Goal: Check status: Check status

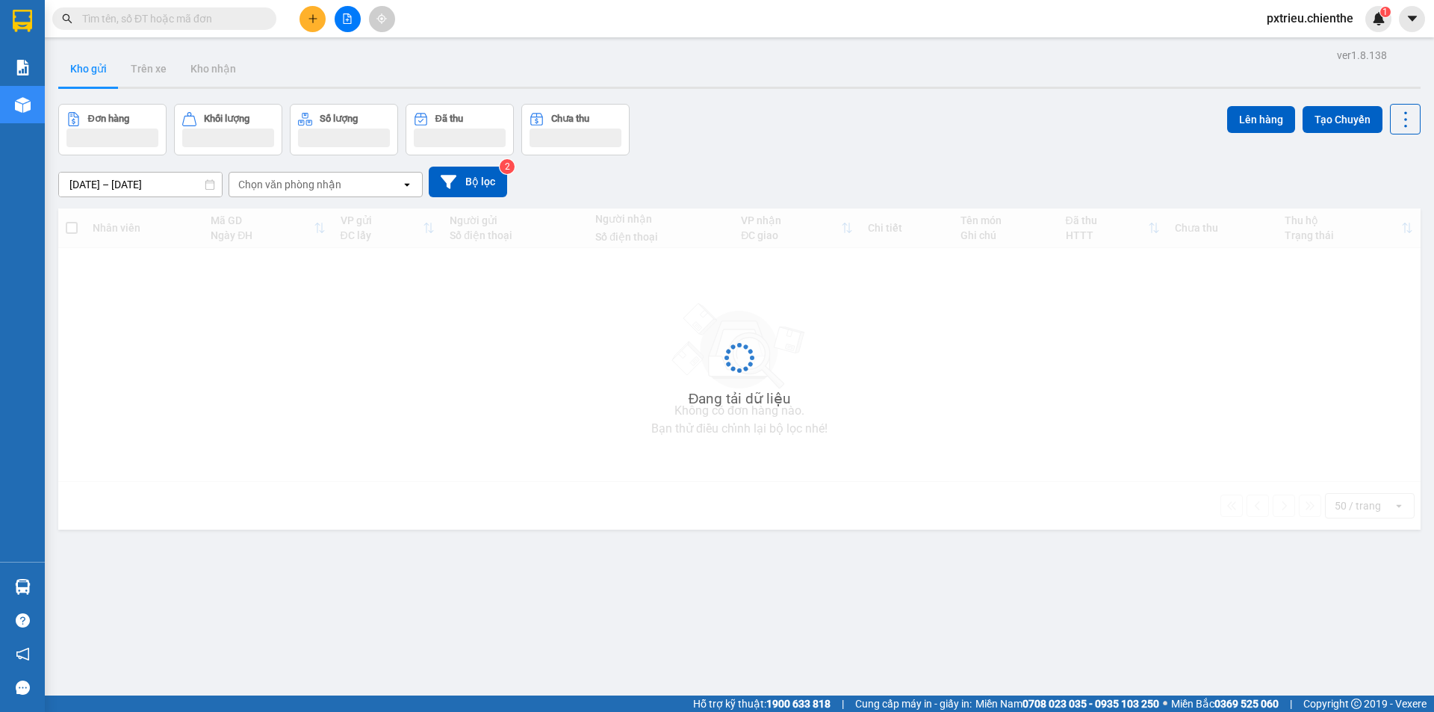
click at [125, 21] on input "text" at bounding box center [170, 18] width 176 height 16
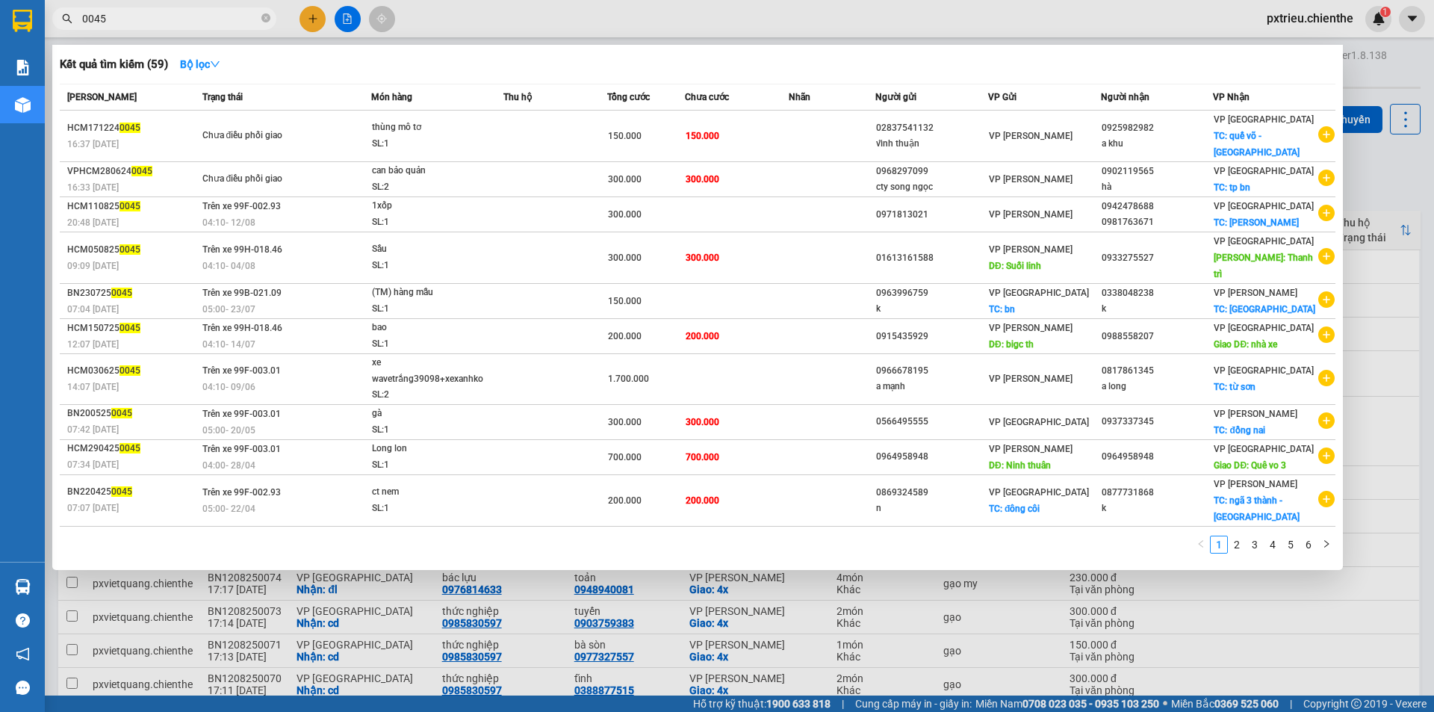
click at [176, 21] on input "0045" at bounding box center [170, 18] width 176 height 16
type input "0"
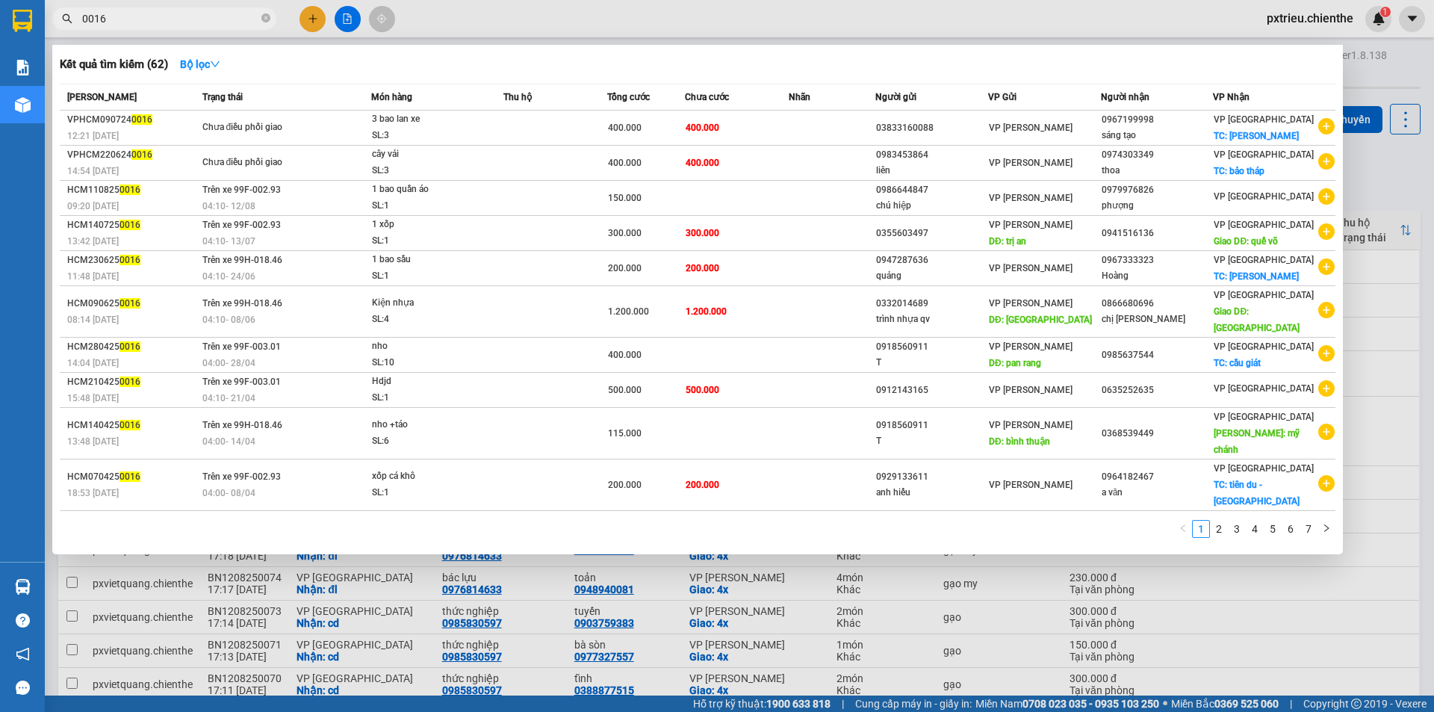
type input "0016"
click at [264, 18] on icon "close-circle" at bounding box center [265, 17] width 9 height 9
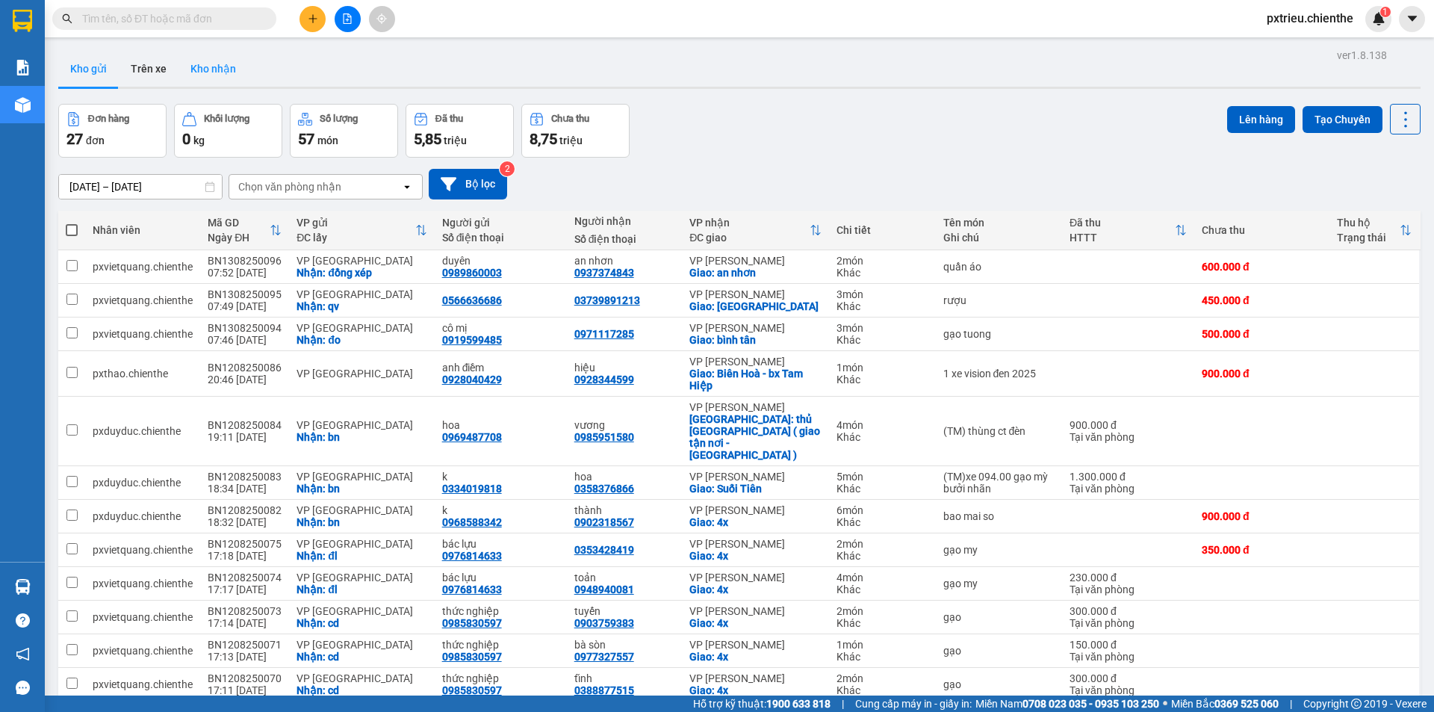
click at [204, 67] on button "Kho nhận" at bounding box center [213, 69] width 69 height 36
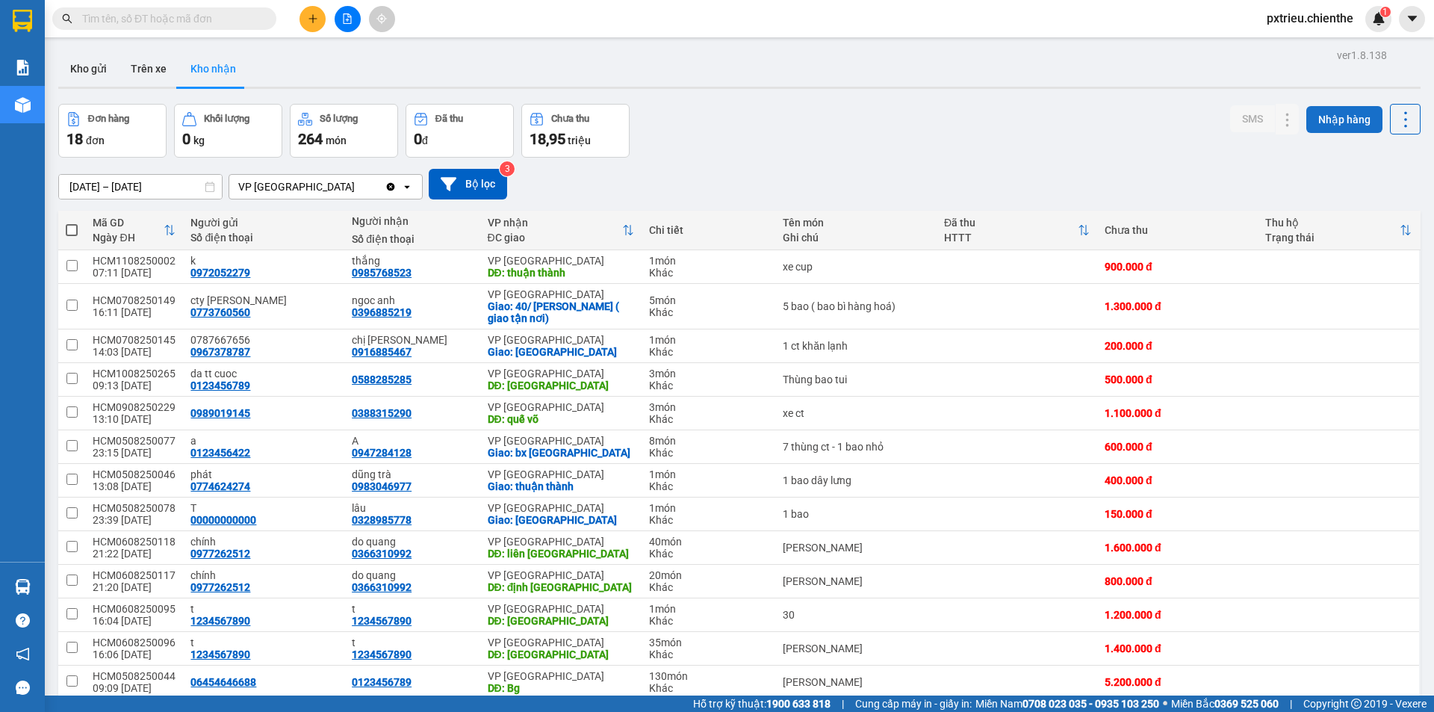
click at [1346, 120] on button "Nhập hàng" at bounding box center [1345, 119] width 76 height 27
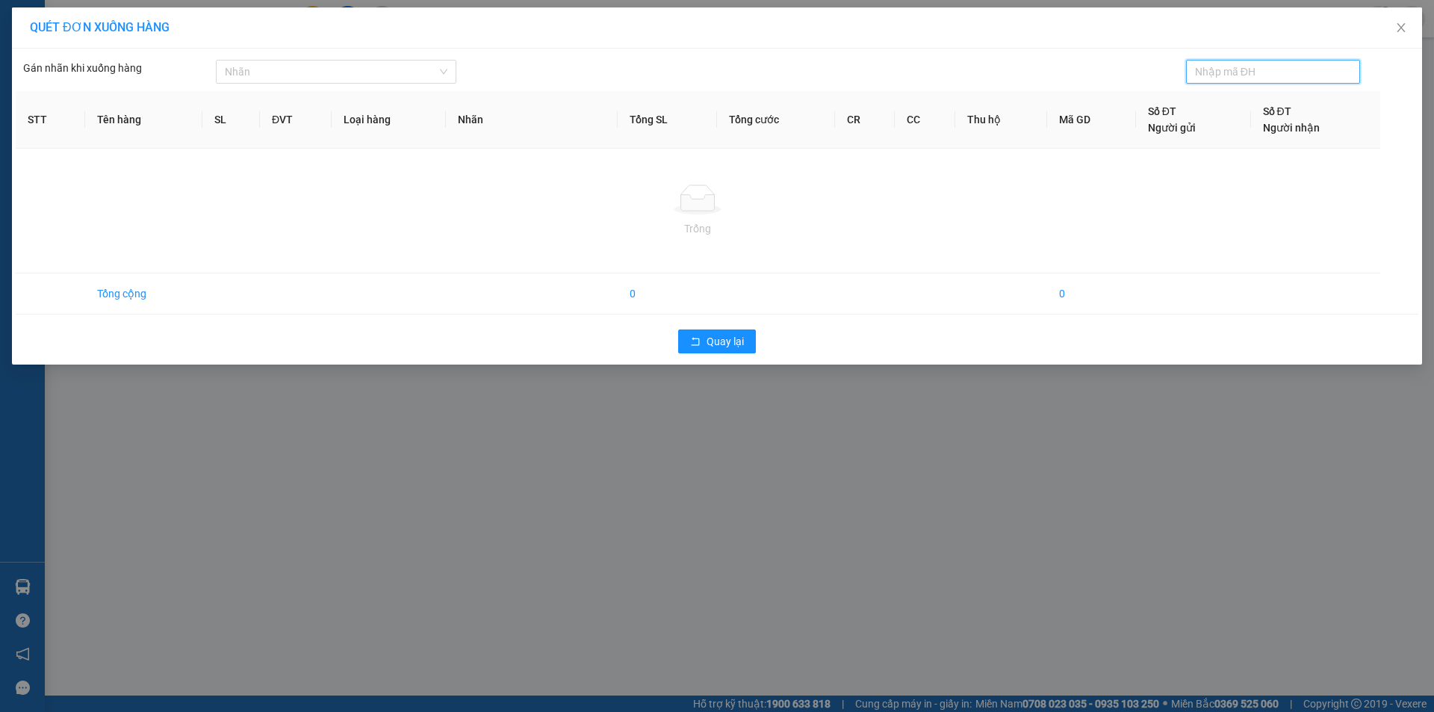
click at [1211, 80] on span at bounding box center [1273, 72] width 175 height 24
click at [1215, 62] on span at bounding box center [1273, 72] width 175 height 24
click at [1221, 70] on input "text" at bounding box center [1267, 72] width 145 height 16
type input "HCM1108250027"
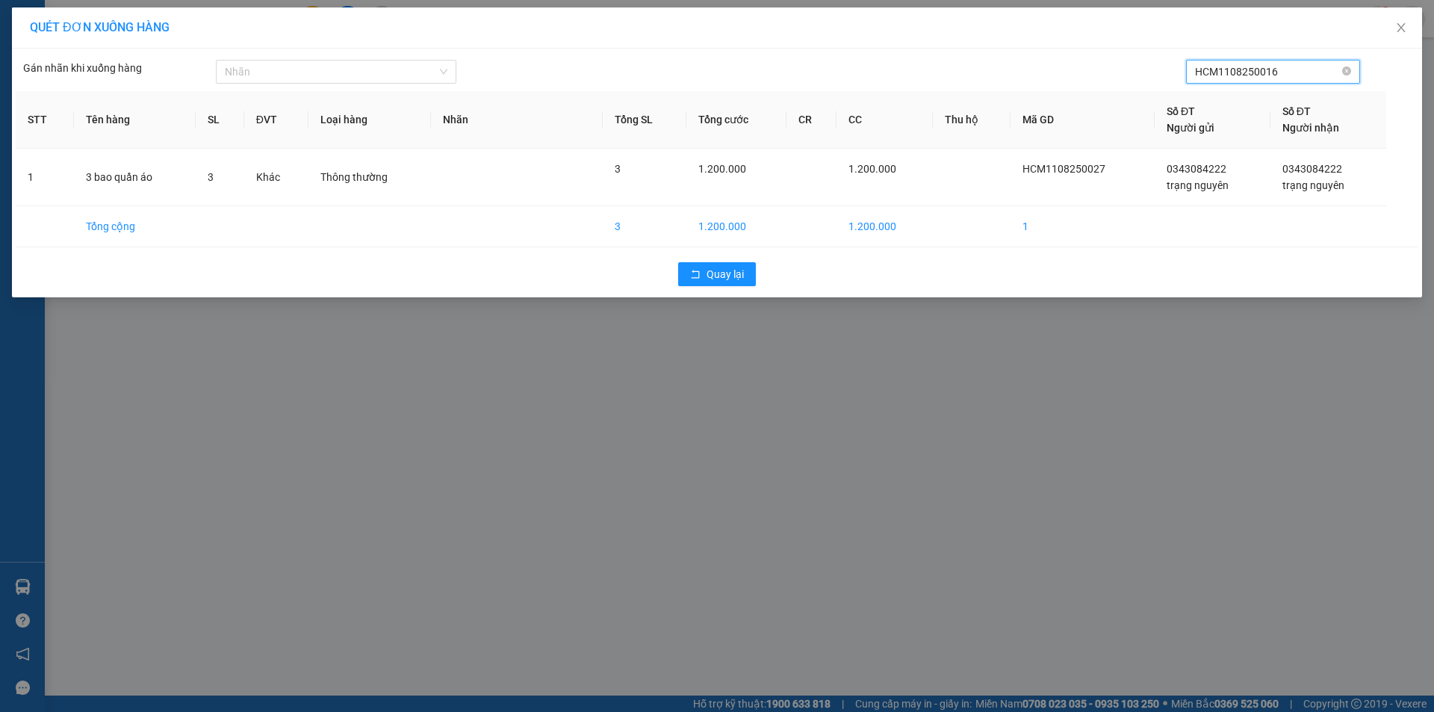
type input "HCM1108250016"
